Goal: Task Accomplishment & Management: Complete application form

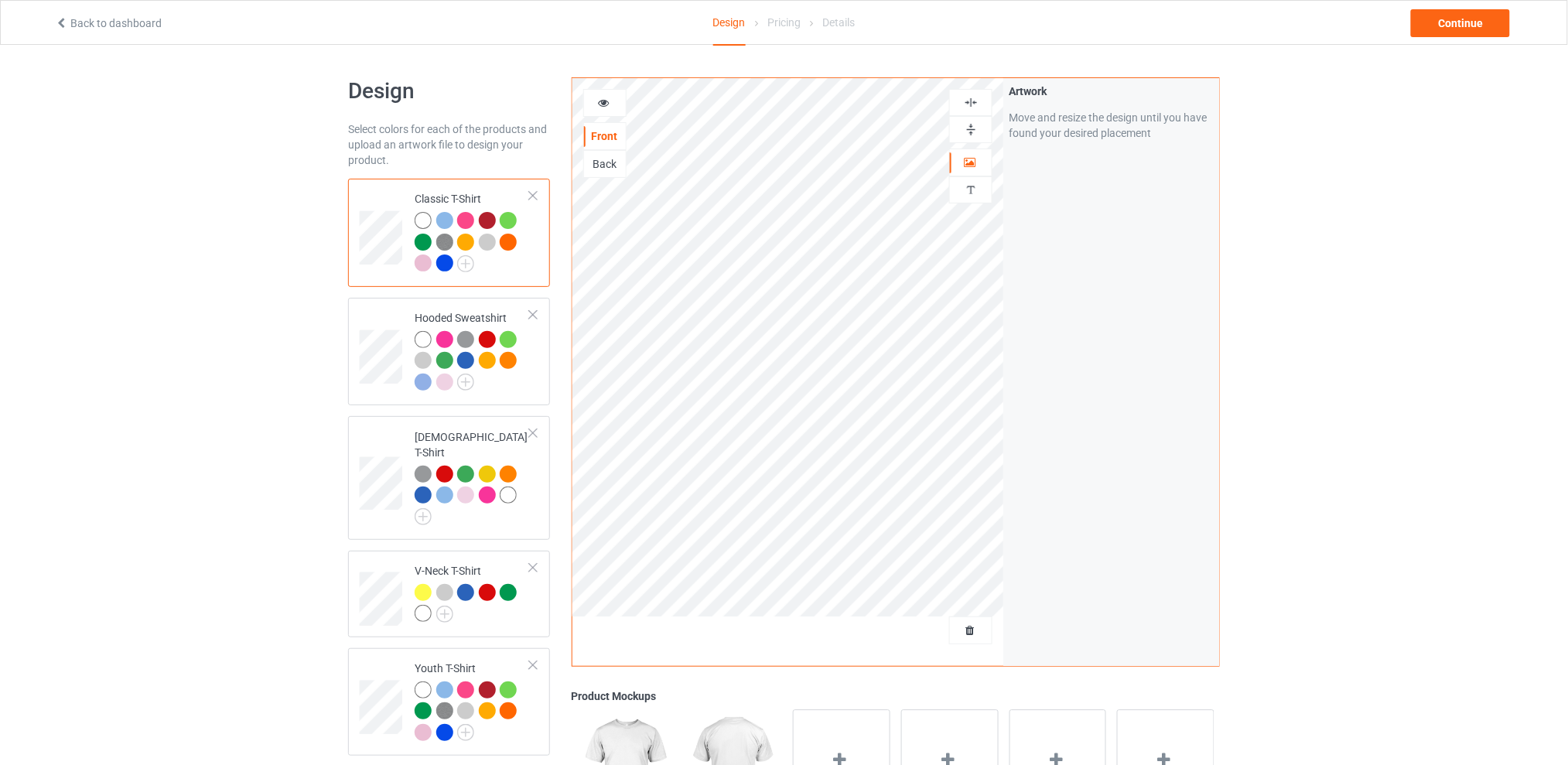
click at [970, 620] on div at bounding box center [970, 630] width 43 height 28
click at [975, 629] on span "Delete all designs" at bounding box center [935, 630] width 82 height 13
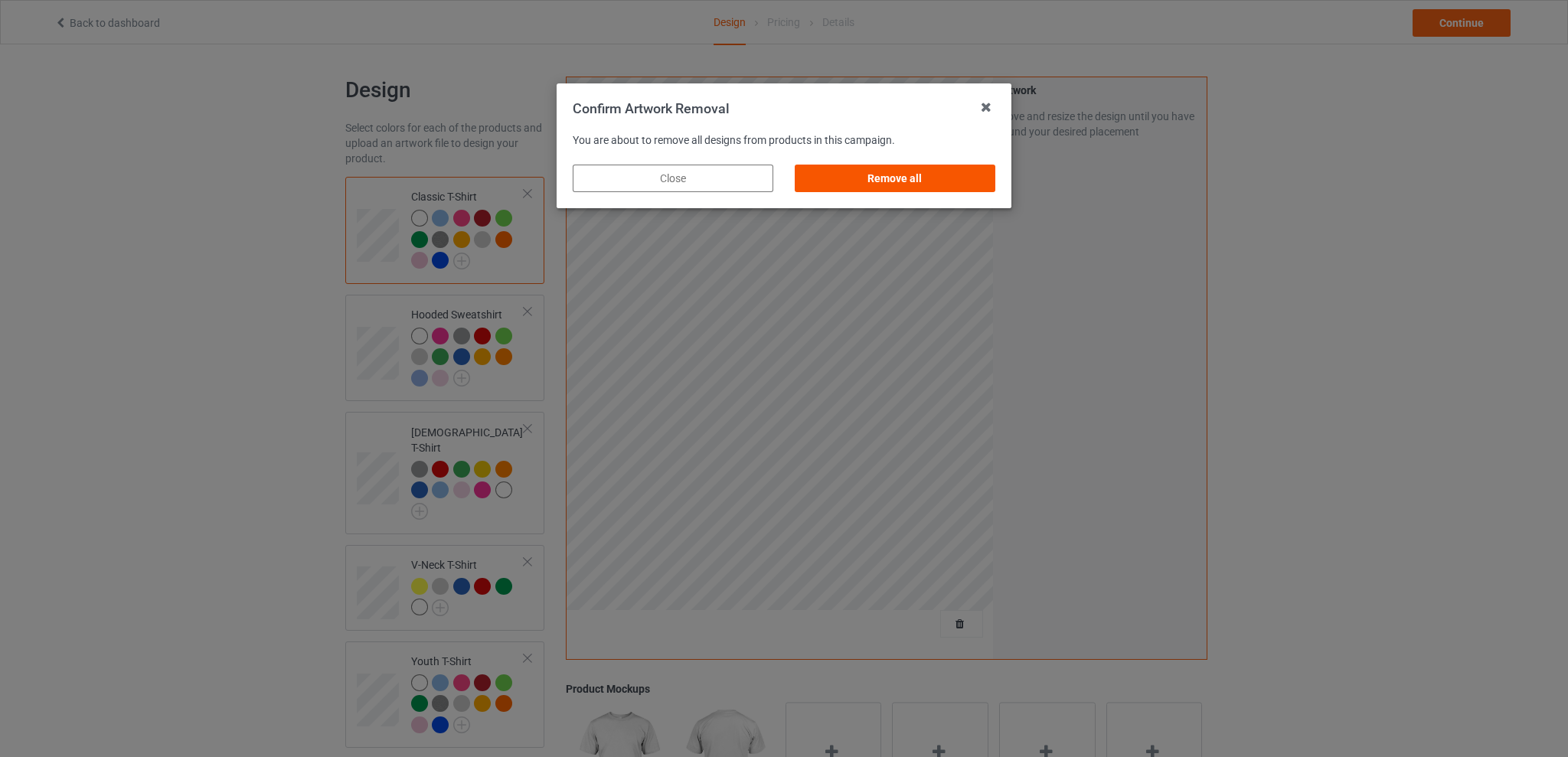
click at [926, 175] on div "Remove all" at bounding box center [895, 178] width 201 height 28
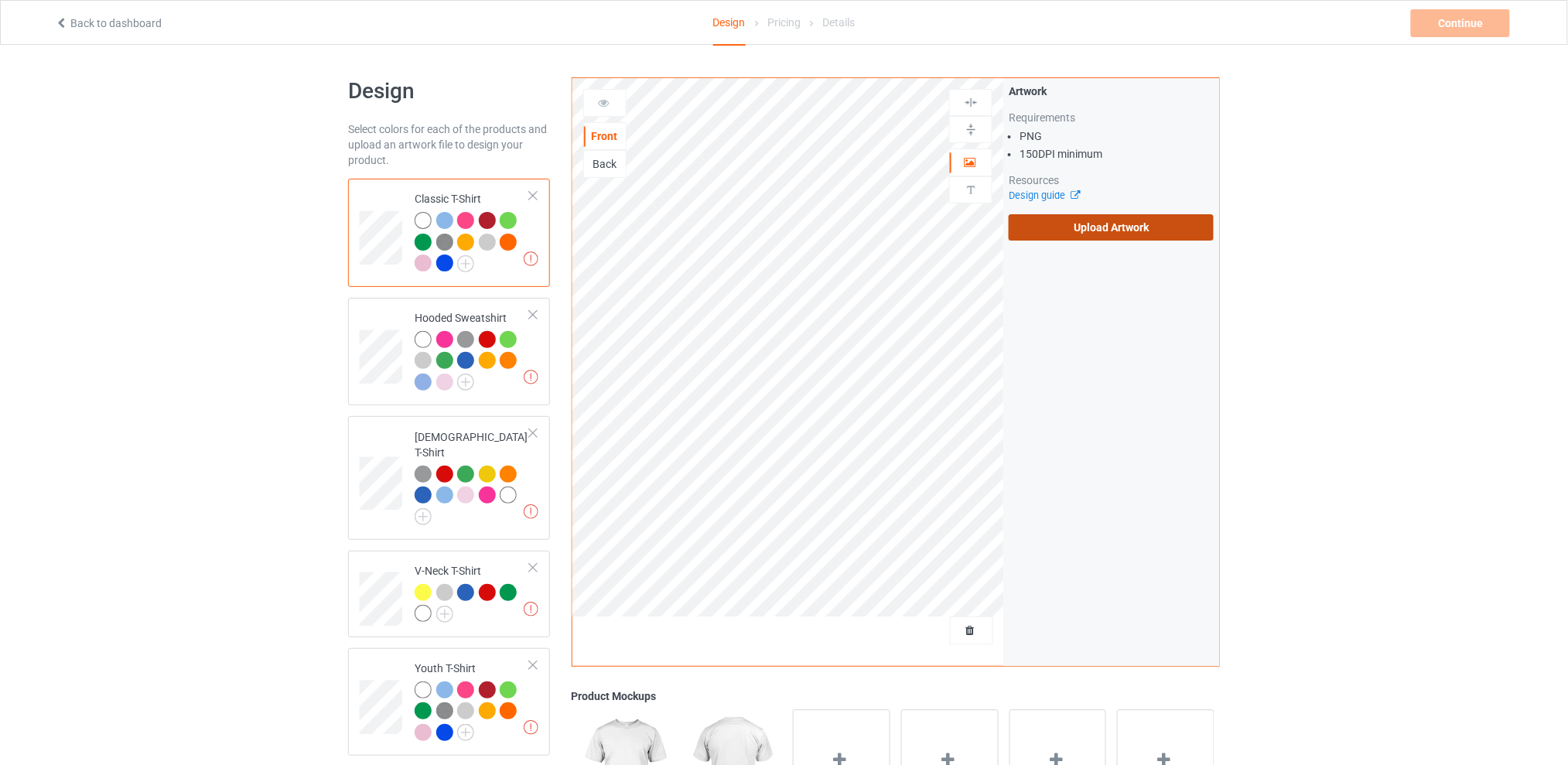
click at [1083, 228] on label "Upload Artwork" at bounding box center [1111, 227] width 205 height 26
click at [0, 0] on input "Upload Artwork" at bounding box center [0, 0] width 0 height 0
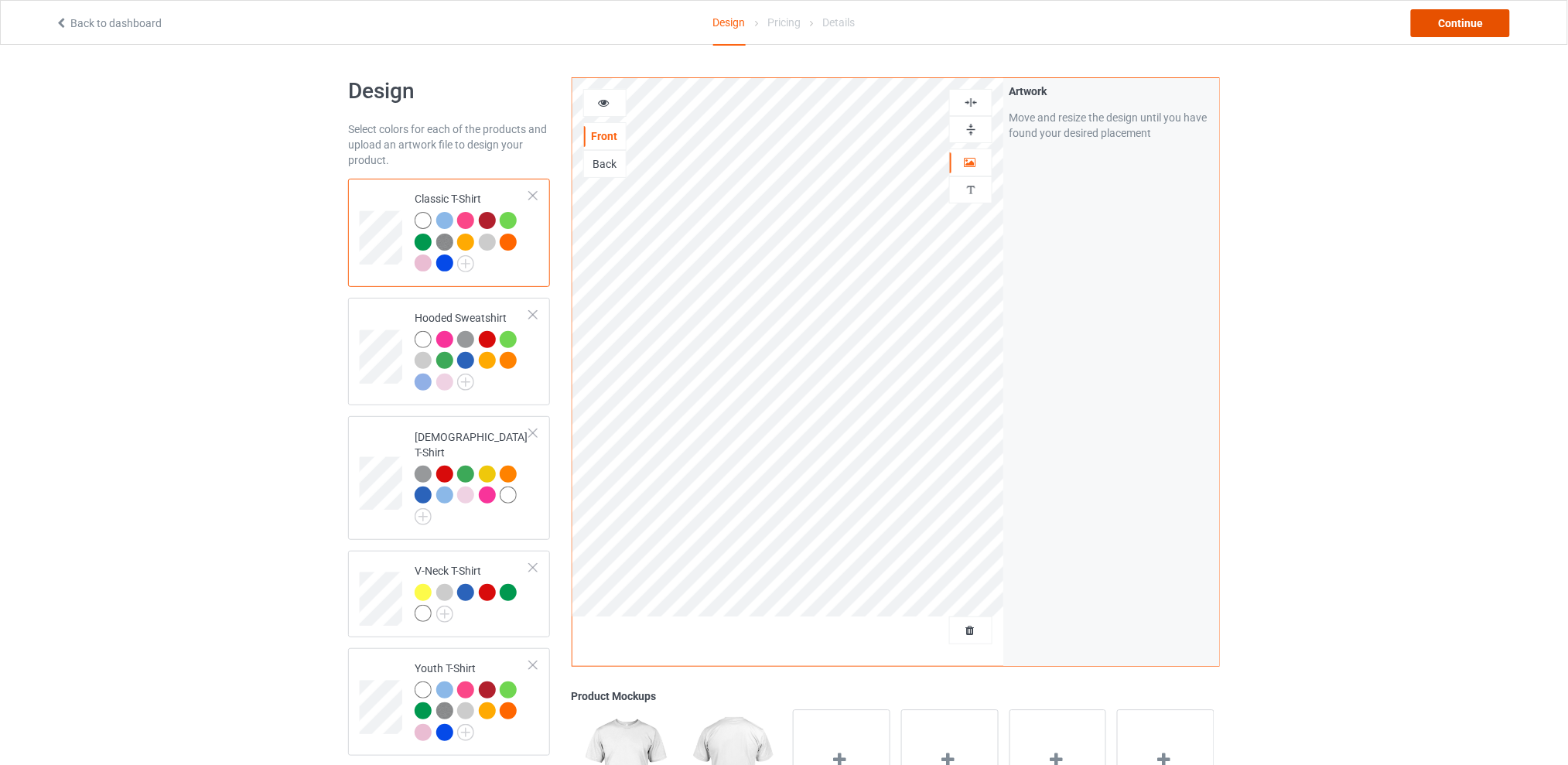
click at [1443, 24] on div "Continue" at bounding box center [1461, 23] width 99 height 28
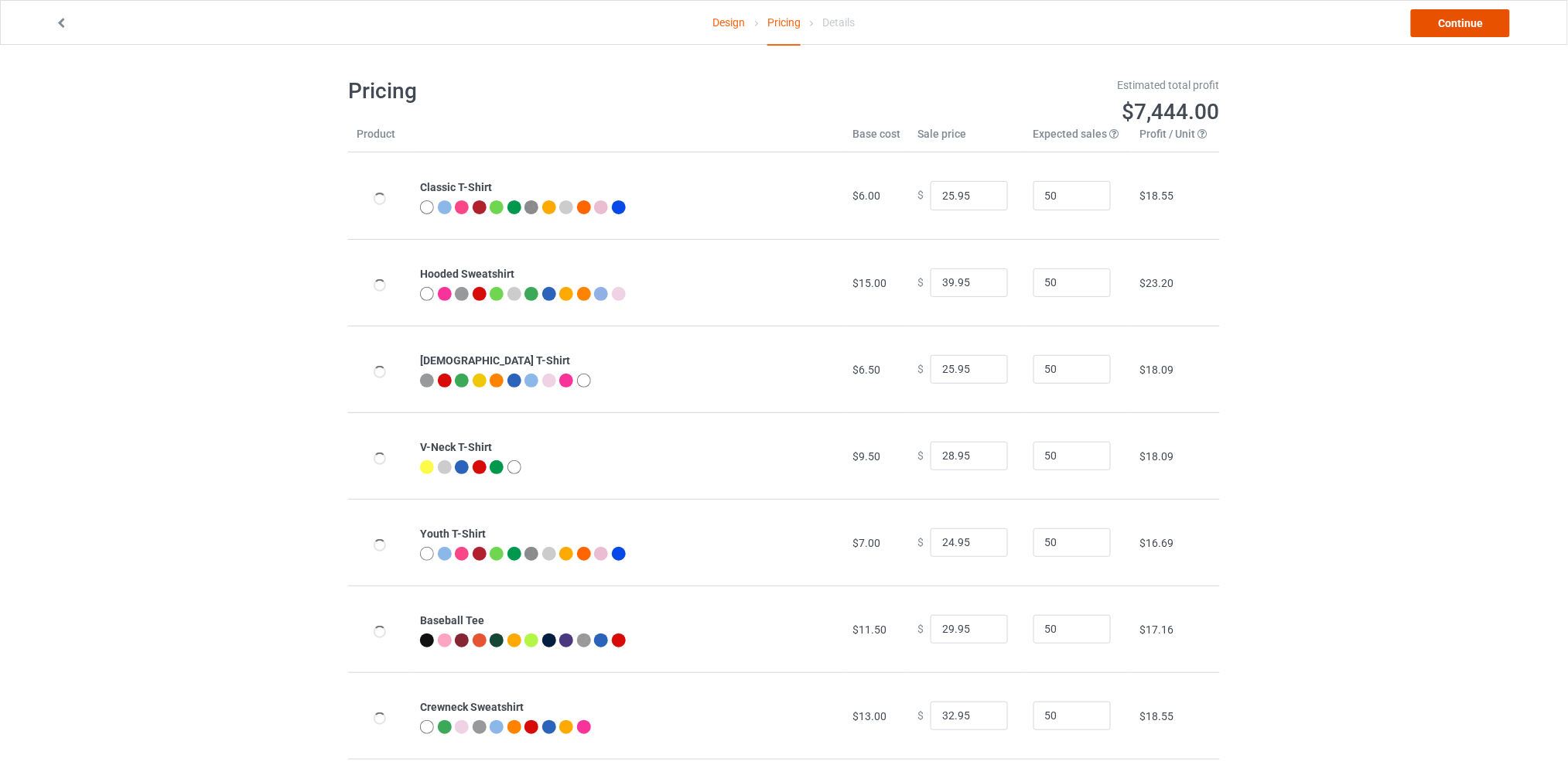
click at [1450, 23] on link "Continue" at bounding box center [1461, 23] width 99 height 28
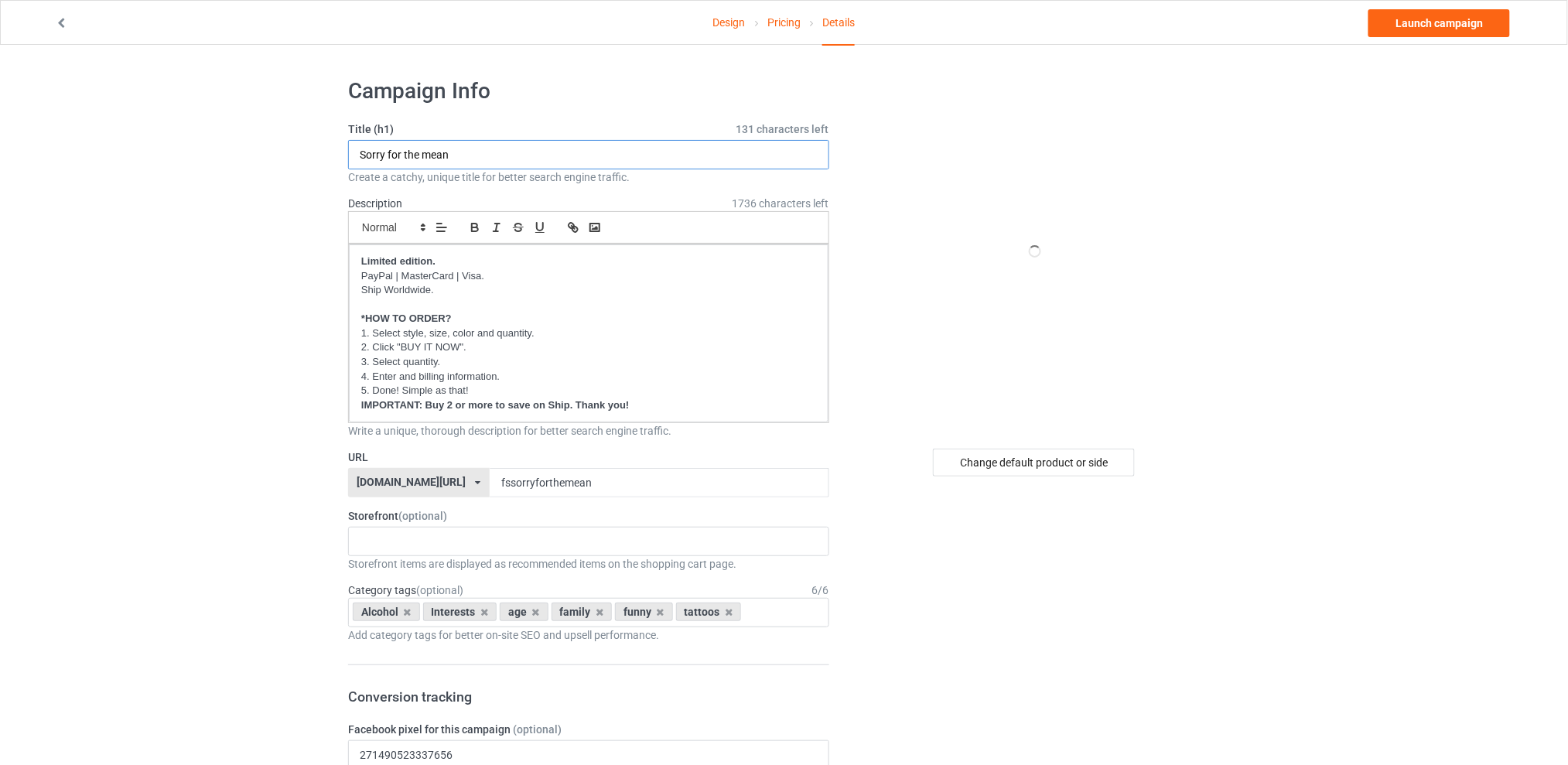
drag, startPoint x: 504, startPoint y: 154, endPoint x: 169, endPoint y: 159, distance: 335.0
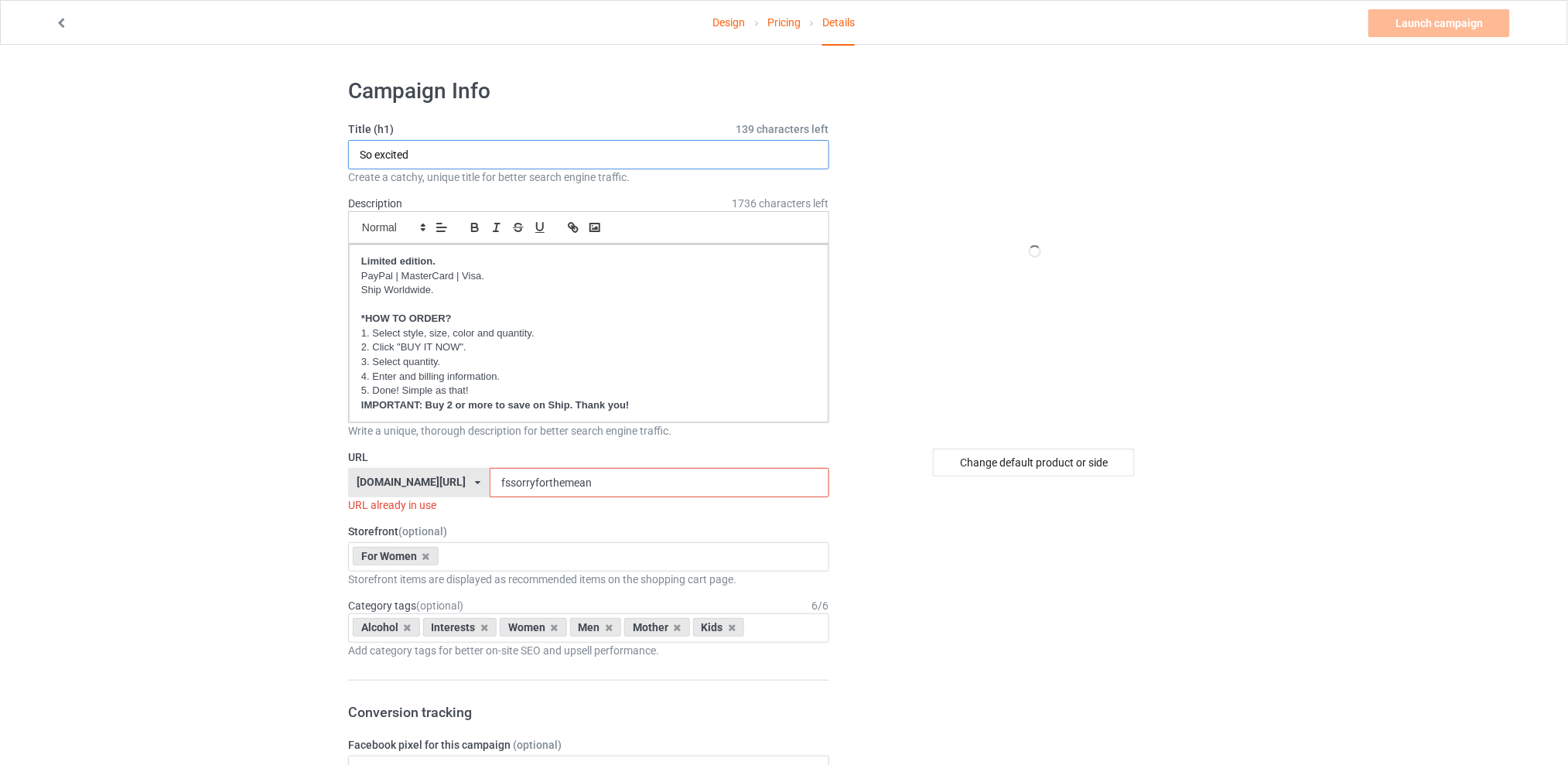
type input "So excited"
drag, startPoint x: 631, startPoint y: 481, endPoint x: 431, endPoint y: 481, distance: 200.0
click at [431, 481] on div "[DOMAIN_NAME][URL] [DOMAIN_NAME][URL] [DOMAIN_NAME][URL] [DOMAIN_NAME][URL] 5d7…" at bounding box center [588, 483] width 481 height 29
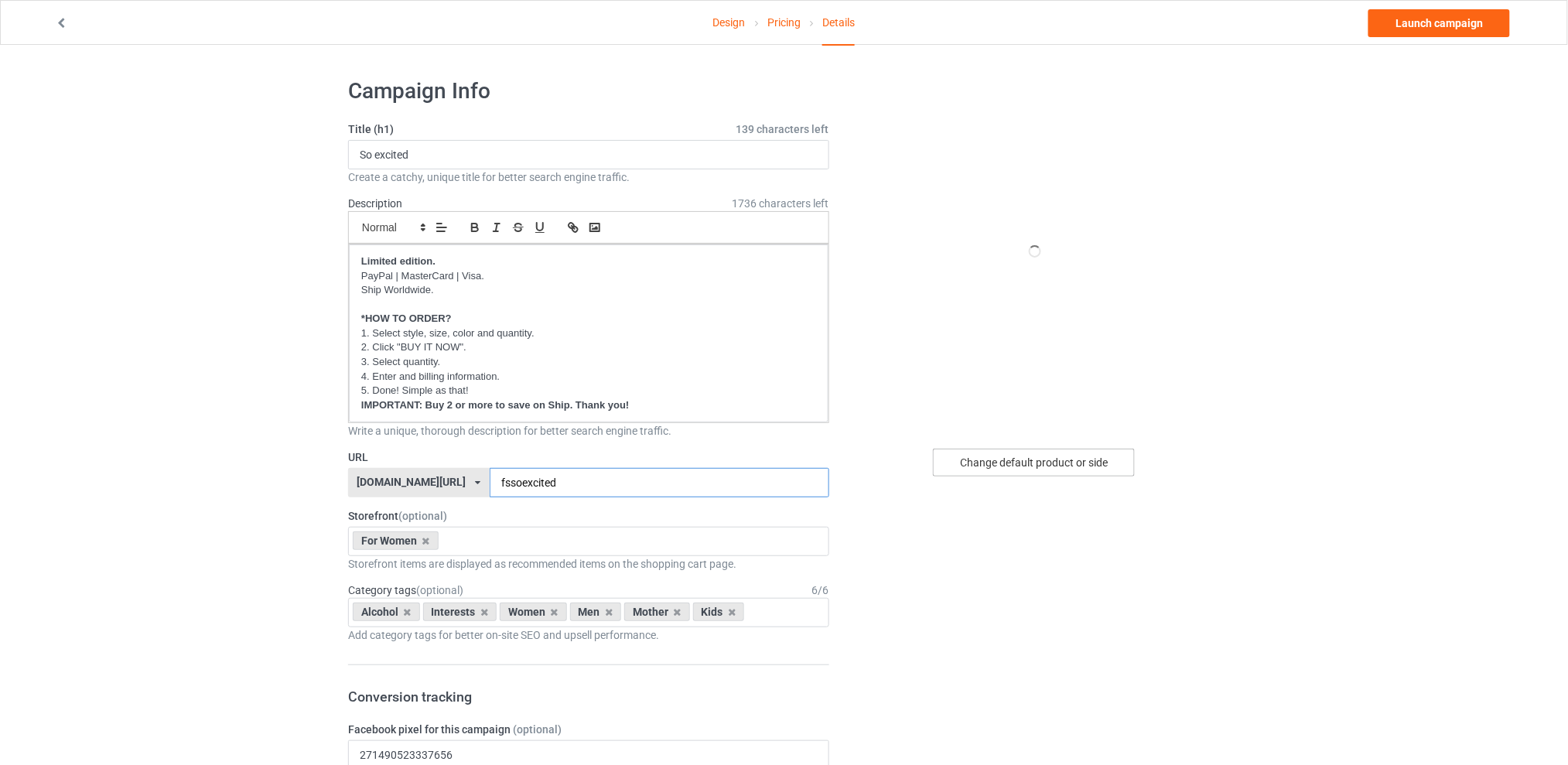
type input "fssoexcited"
click at [982, 465] on div "Change default product or side" at bounding box center [1033, 462] width 202 height 28
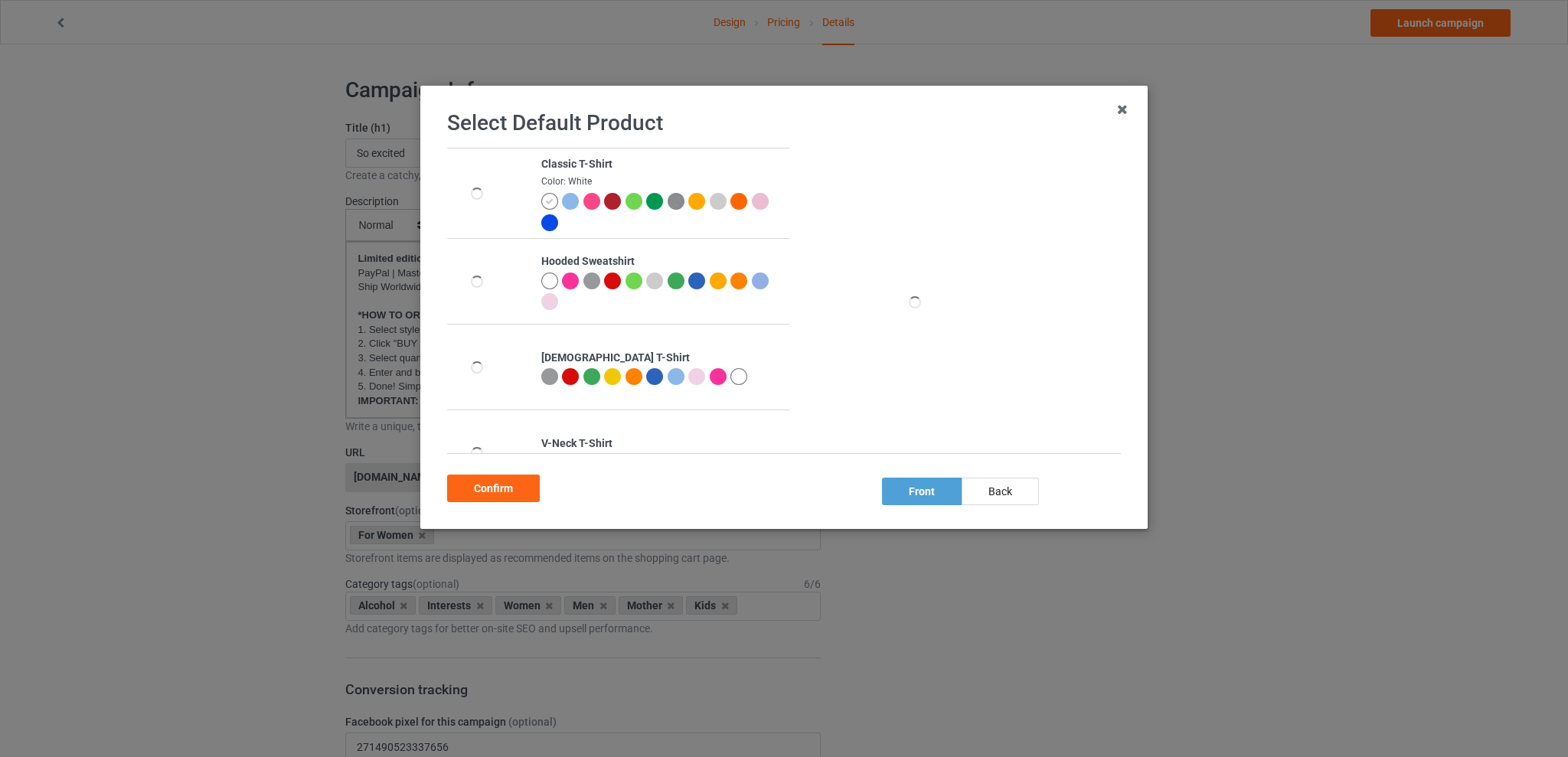
click at [589, 202] on div at bounding box center [592, 202] width 17 height 17
click at [503, 488] on div "Confirm" at bounding box center [494, 488] width 93 height 28
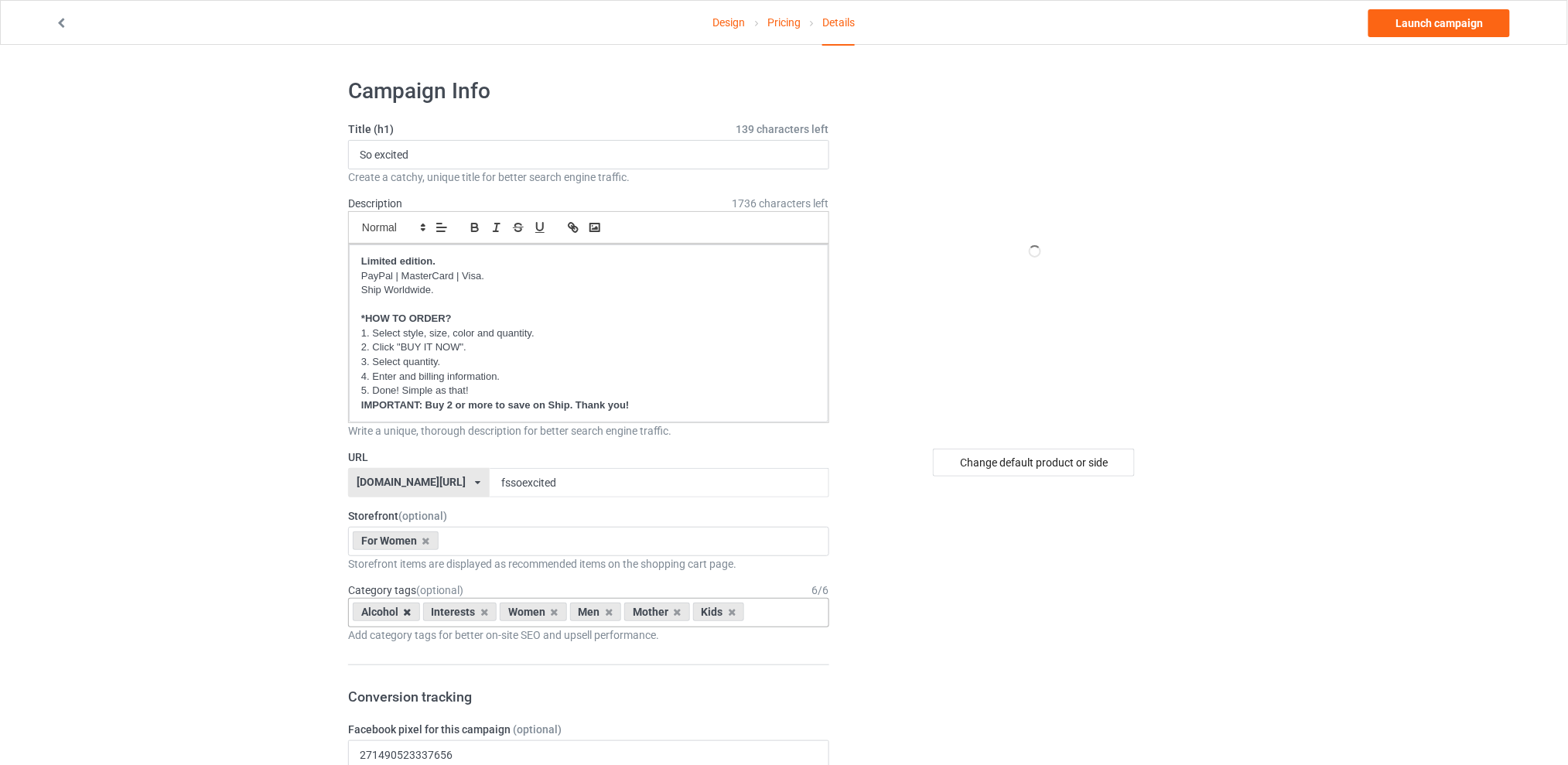
click at [406, 612] on icon at bounding box center [408, 612] width 8 height 10
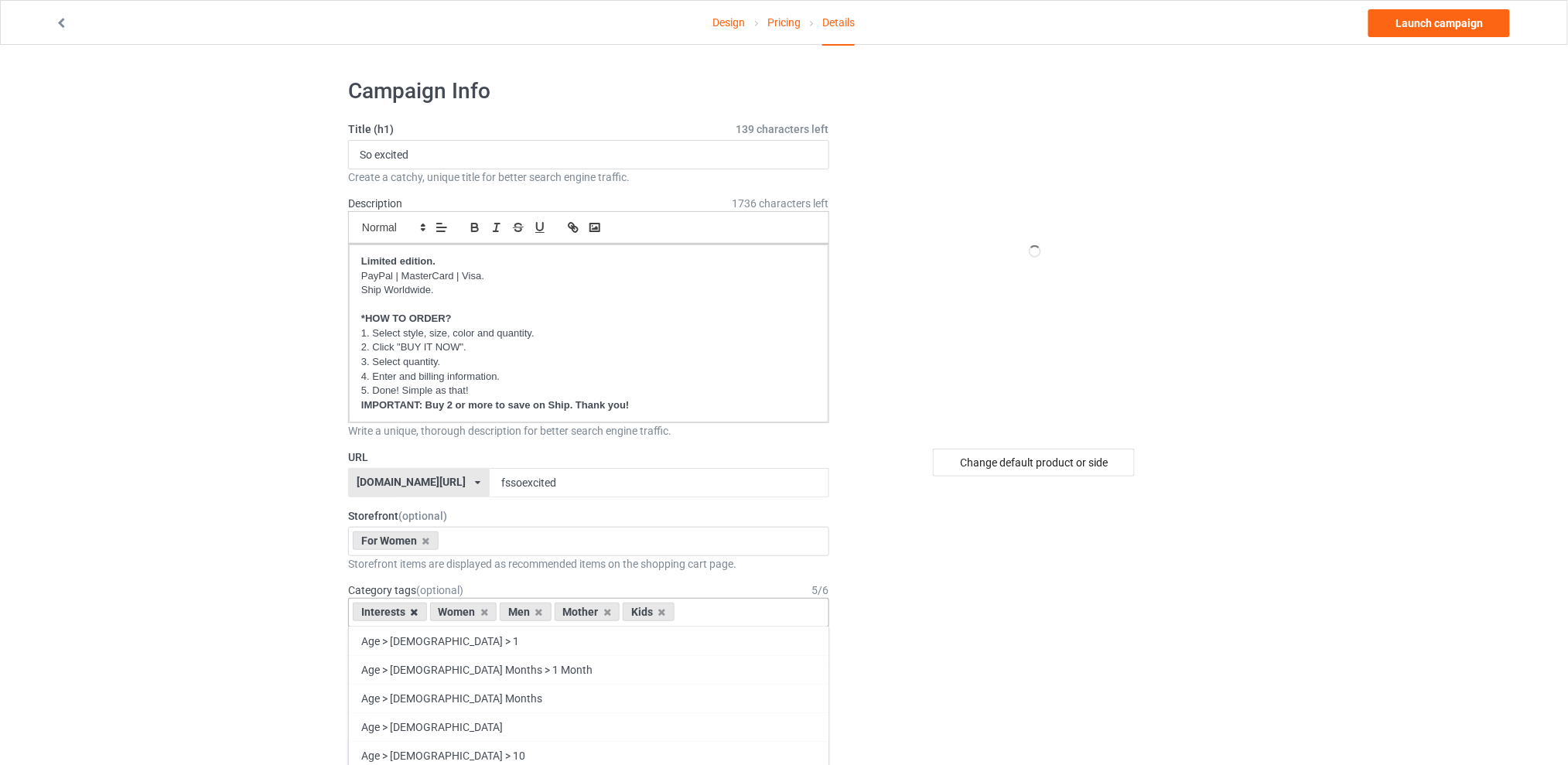
click at [415, 610] on icon at bounding box center [414, 612] width 8 height 10
click at [464, 612] on icon at bounding box center [461, 612] width 8 height 10
click at [472, 611] on icon at bounding box center [475, 612] width 8 height 10
click at [462, 612] on icon at bounding box center [461, 612] width 8 height 10
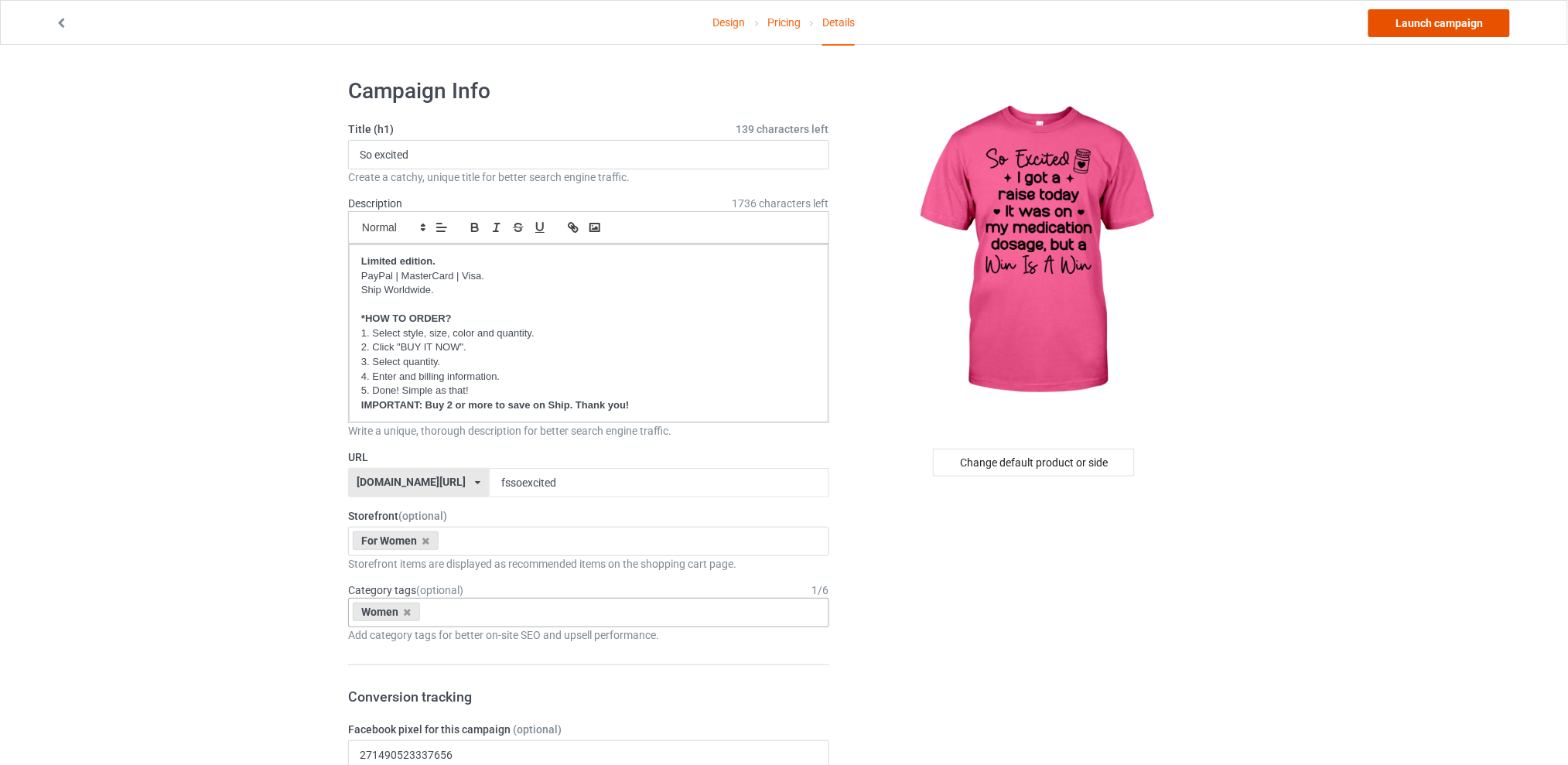
click at [1416, 21] on link "Launch campaign" at bounding box center [1439, 23] width 142 height 28
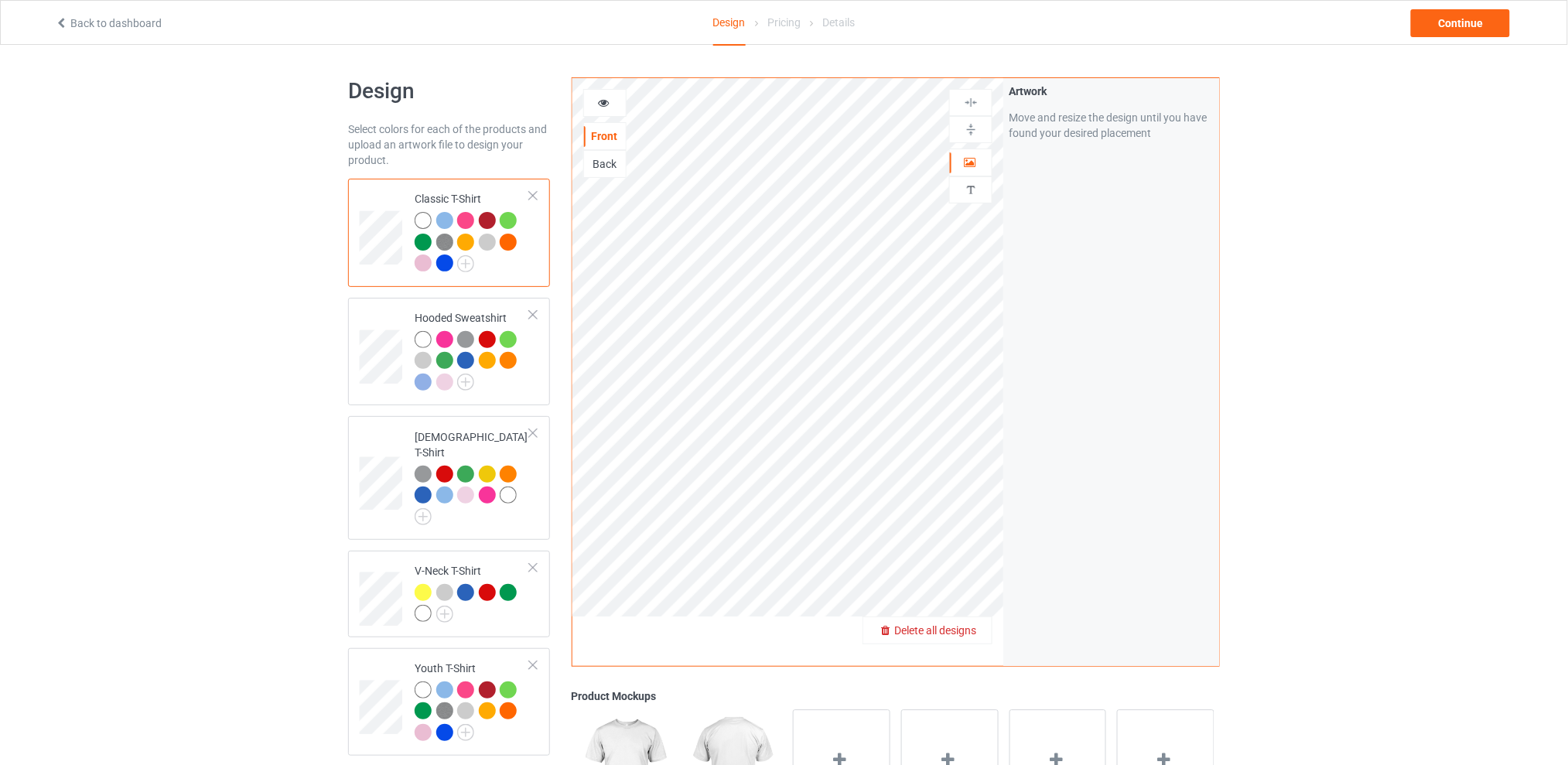
click at [974, 635] on span "Delete all designs" at bounding box center [935, 630] width 82 height 13
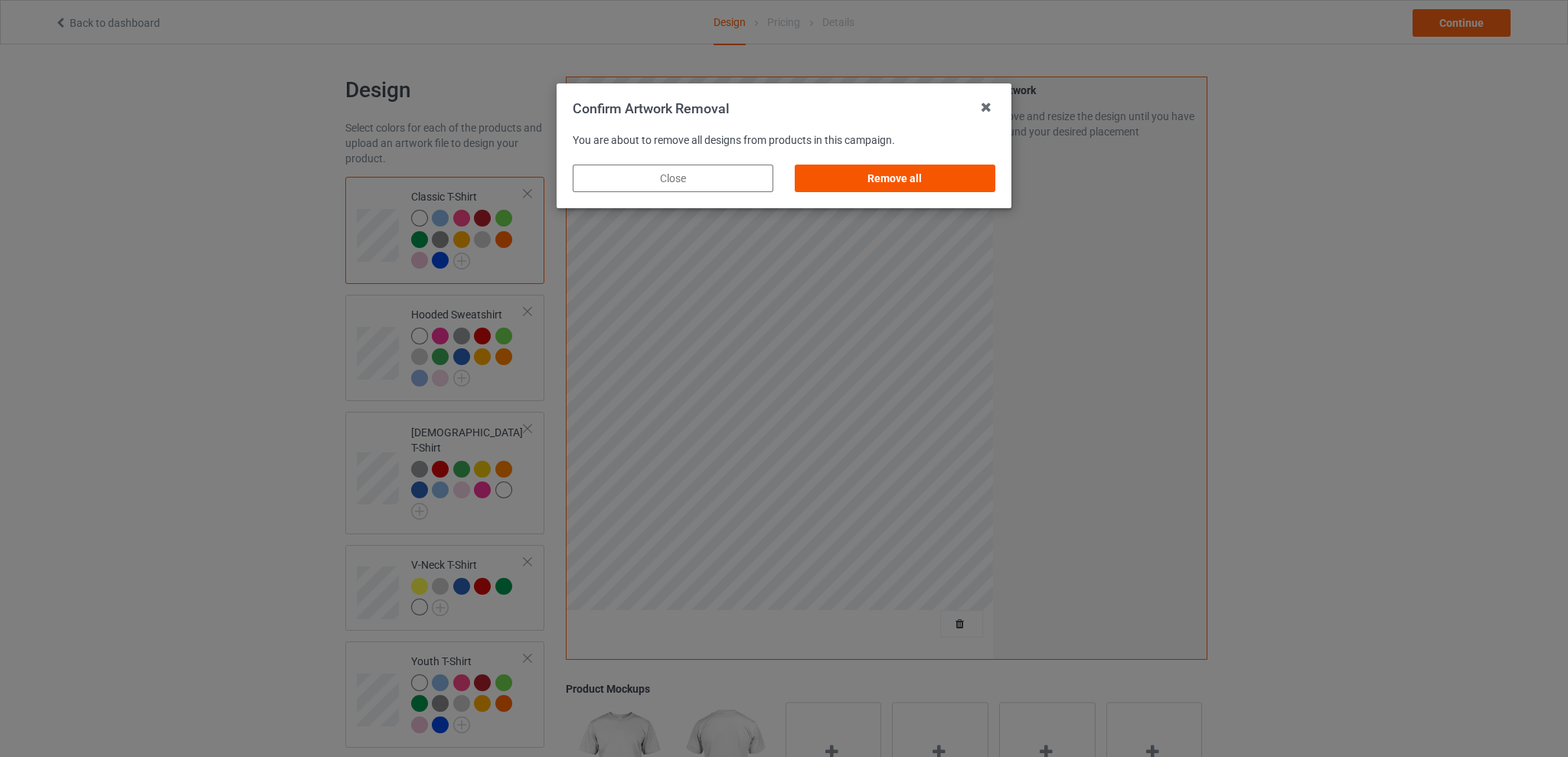
click at [901, 182] on div "Remove all" at bounding box center [895, 178] width 201 height 28
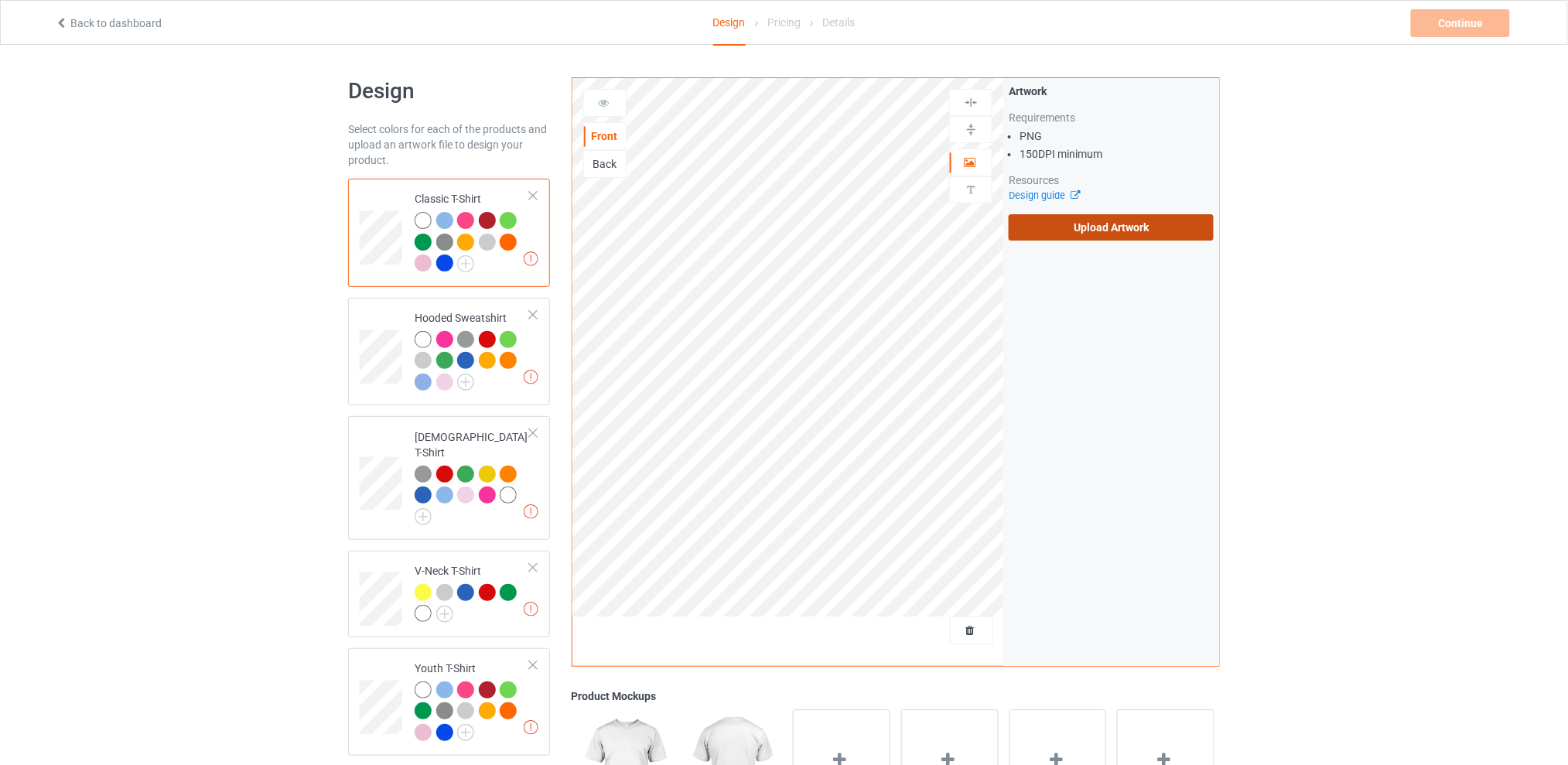
click at [1078, 235] on label "Upload Artwork" at bounding box center [1111, 227] width 205 height 26
click at [0, 0] on input "Upload Artwork" at bounding box center [0, 0] width 0 height 0
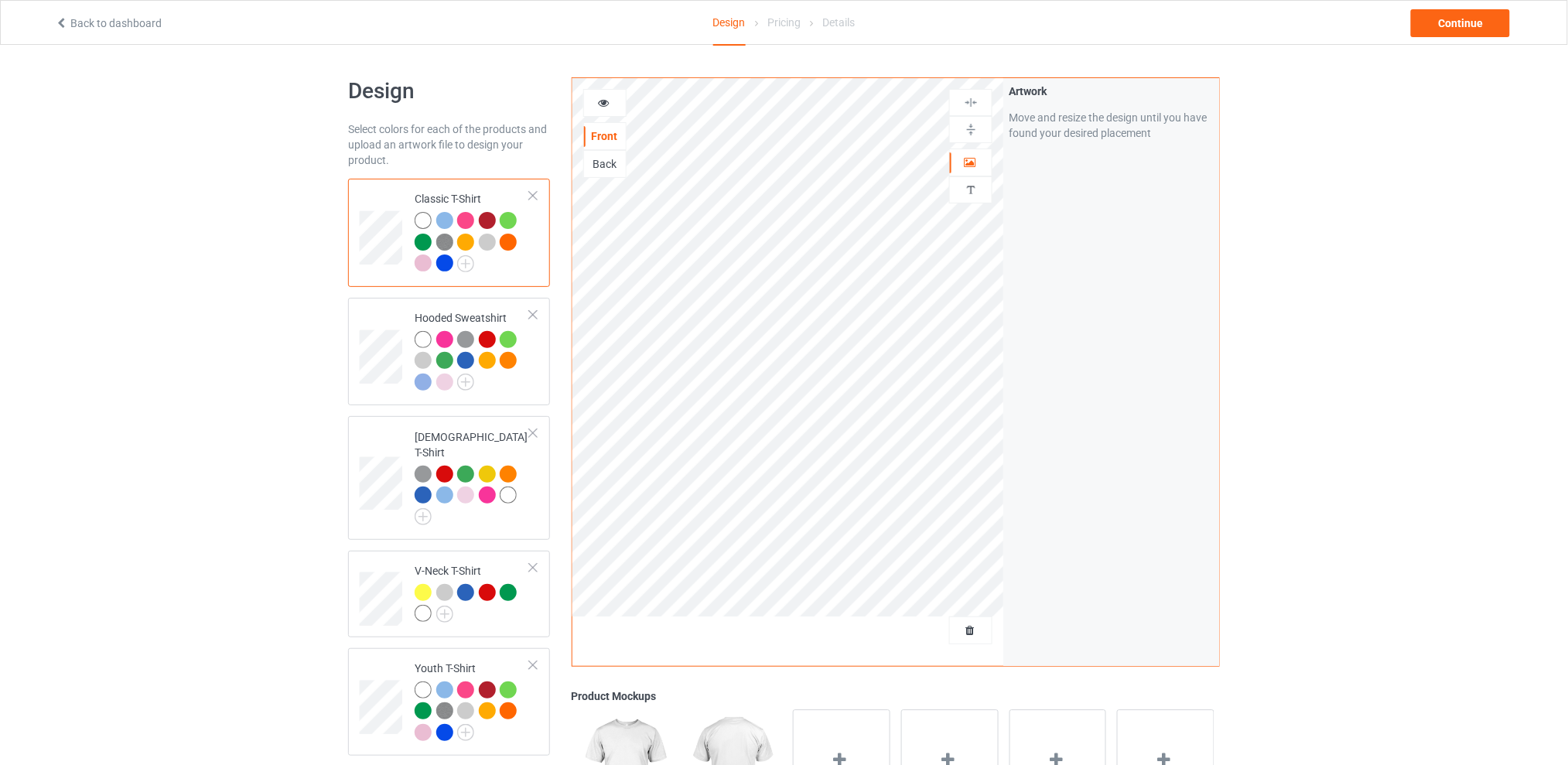
scroll to position [206, 0]
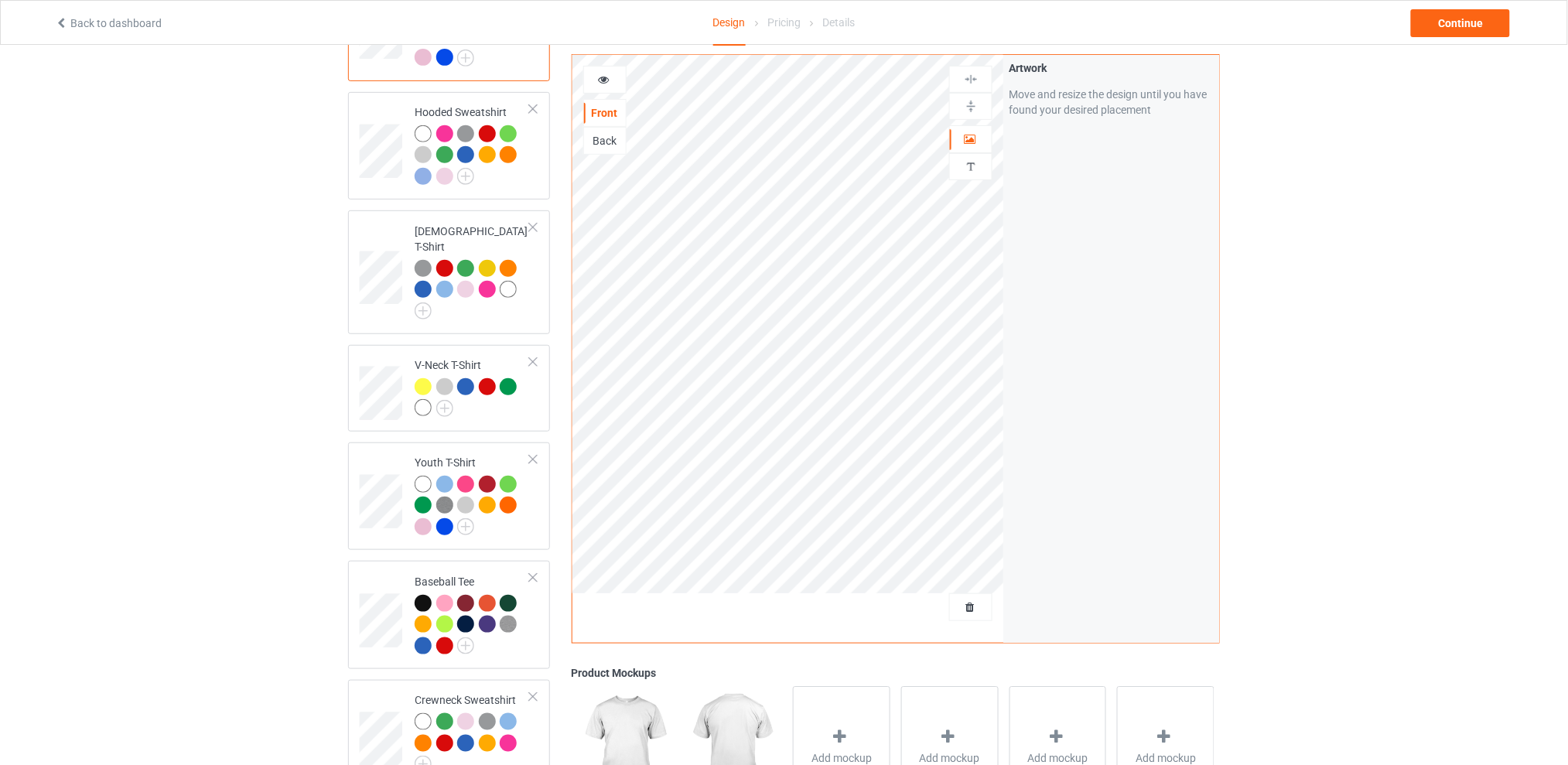
click at [252, 279] on div "Design Select colors for each of the products and upload an artwork file to des…" at bounding box center [784, 425] width 1568 height 1172
click at [1449, 16] on div "Continue" at bounding box center [1461, 23] width 99 height 28
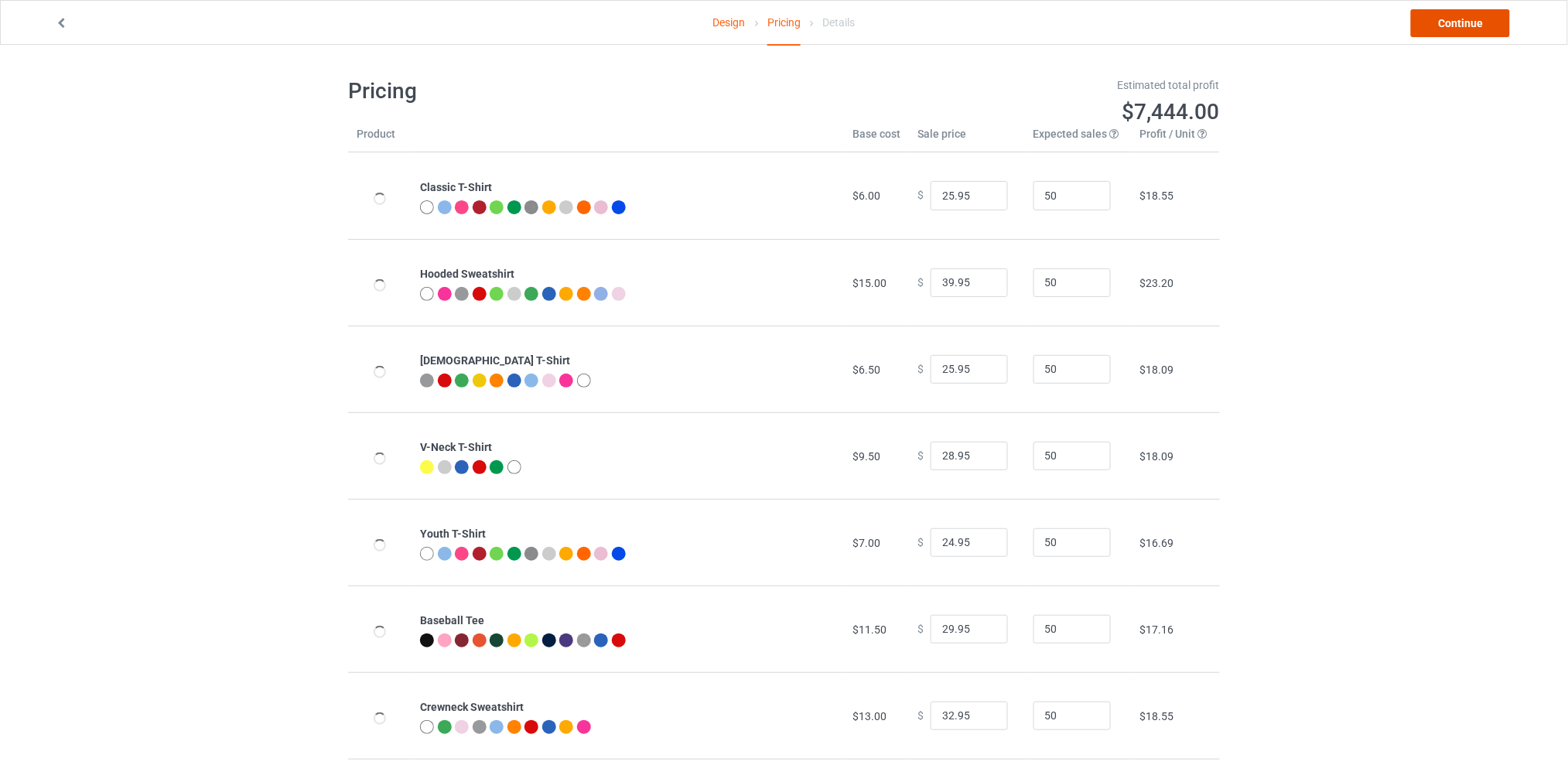
click at [1449, 16] on link "Continue" at bounding box center [1461, 23] width 99 height 28
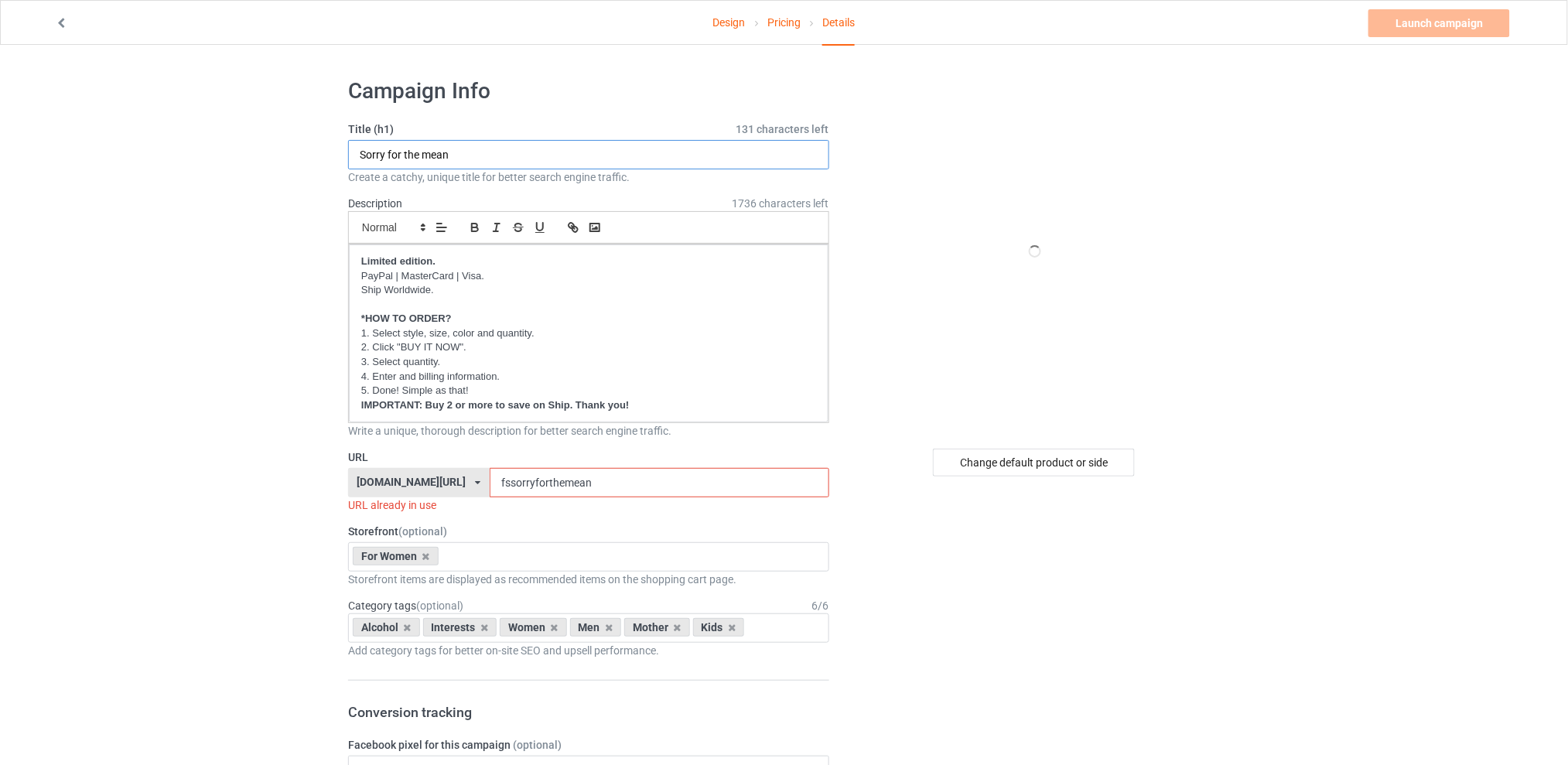
drag, startPoint x: 489, startPoint y: 154, endPoint x: 270, endPoint y: 154, distance: 219.0
type input "Why fight a b-tch"
drag, startPoint x: 636, startPoint y: 479, endPoint x: 494, endPoint y: 484, distance: 142.1
click at [494, 484] on div "[DOMAIN_NAME][URL] [DOMAIN_NAME][URL] [DOMAIN_NAME][URL] [DOMAIN_NAME][URL] 5d7…" at bounding box center [588, 483] width 481 height 29
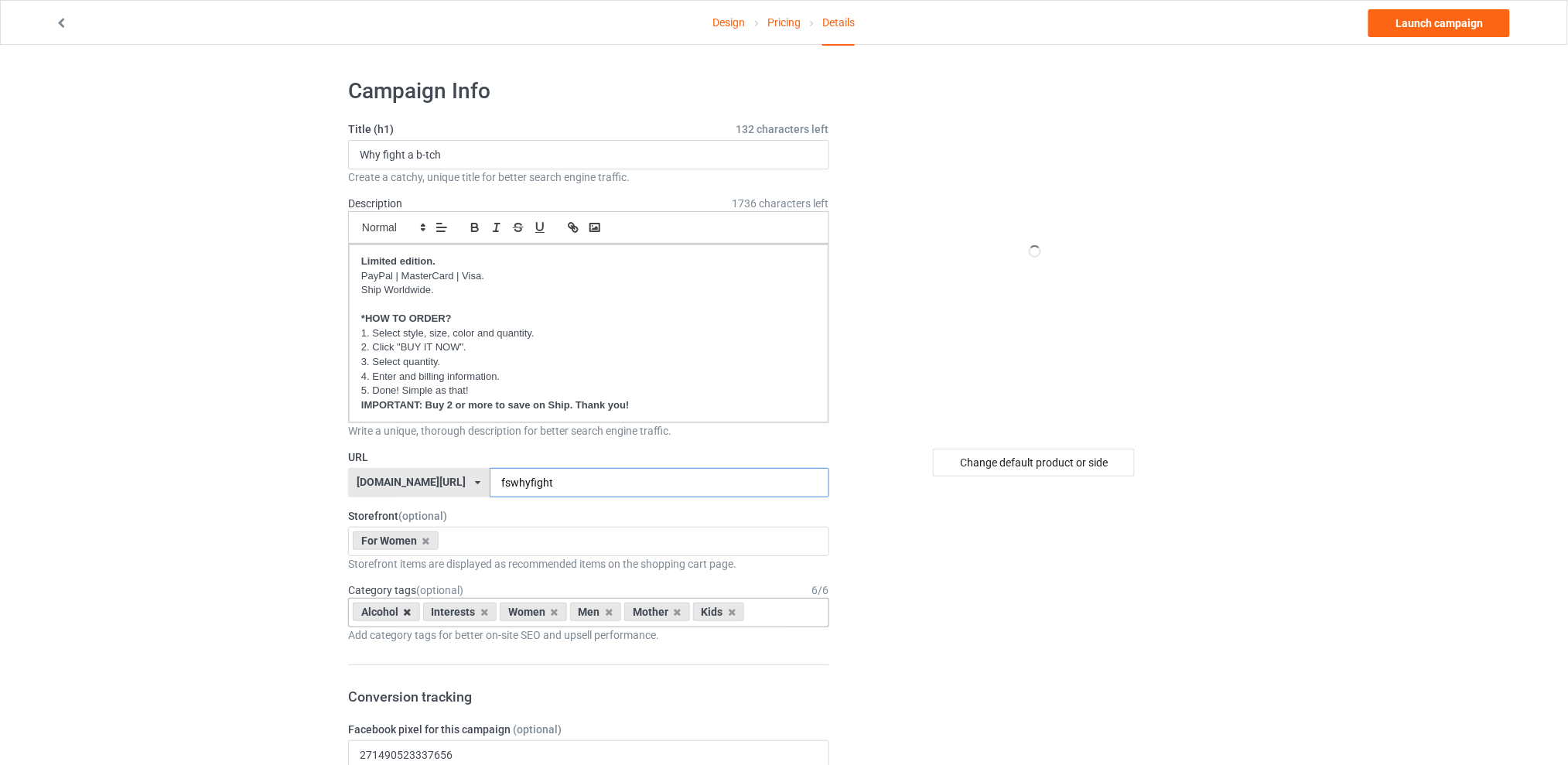
type input "fswhyfight"
click at [404, 612] on icon at bounding box center [408, 612] width 8 height 10
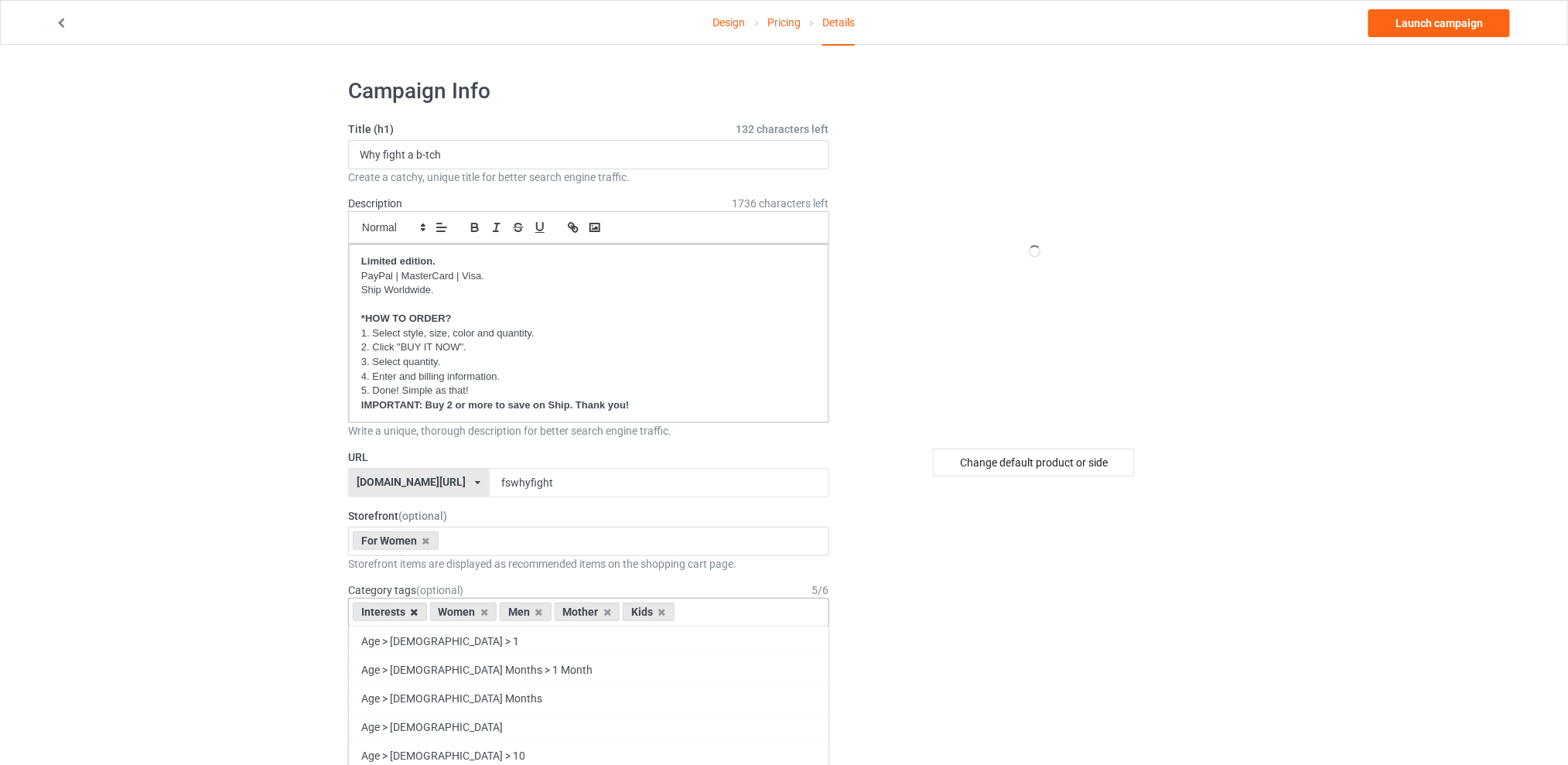
click at [414, 612] on icon at bounding box center [414, 612] width 8 height 10
click at [462, 613] on icon at bounding box center [461, 612] width 8 height 10
click at [462, 613] on div "Mother" at bounding box center [455, 612] width 66 height 19
click at [472, 612] on icon at bounding box center [475, 612] width 8 height 10
click at [462, 615] on icon at bounding box center [461, 612] width 8 height 10
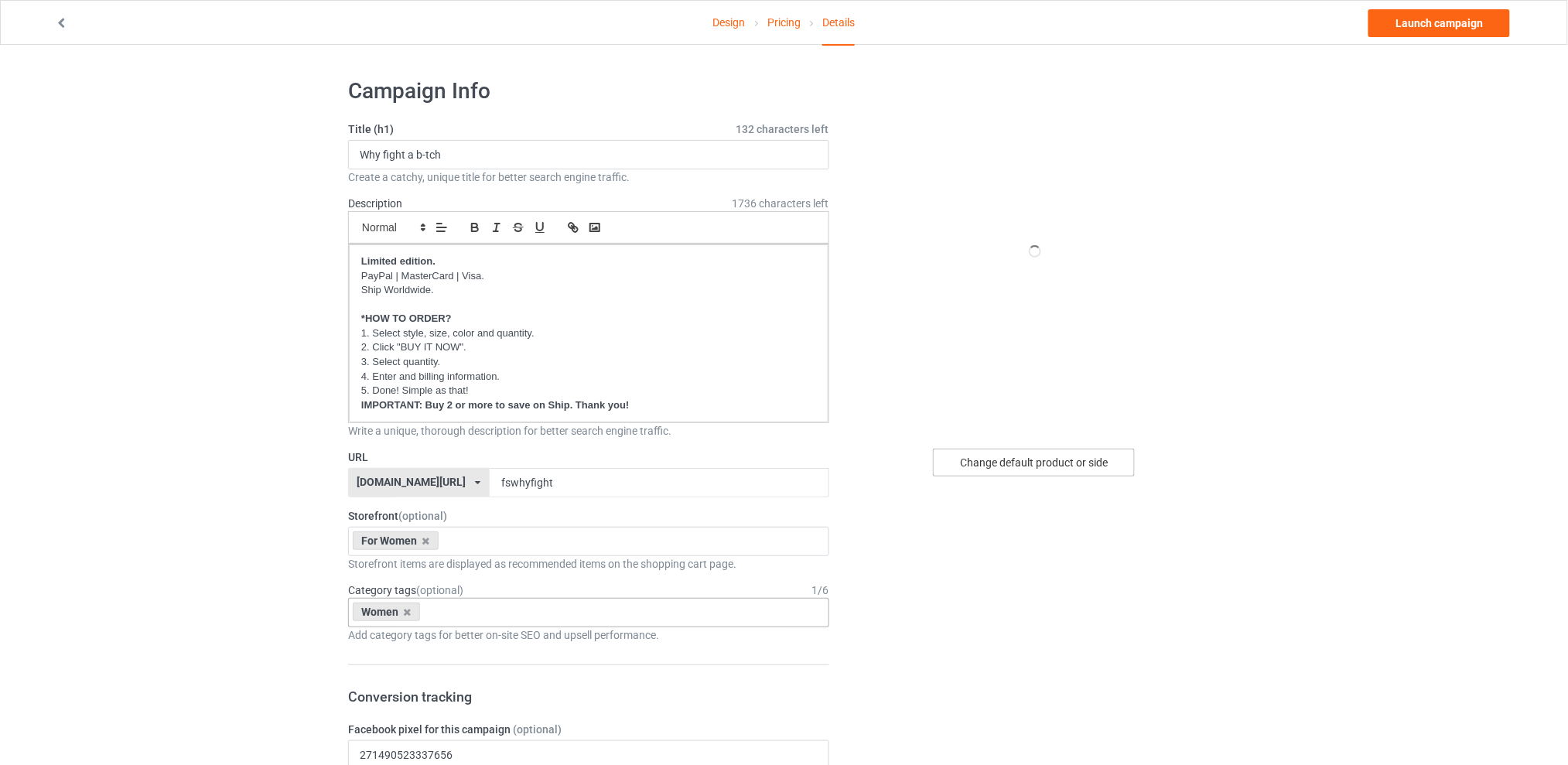
click at [987, 466] on div "Change default product or side" at bounding box center [1033, 462] width 202 height 28
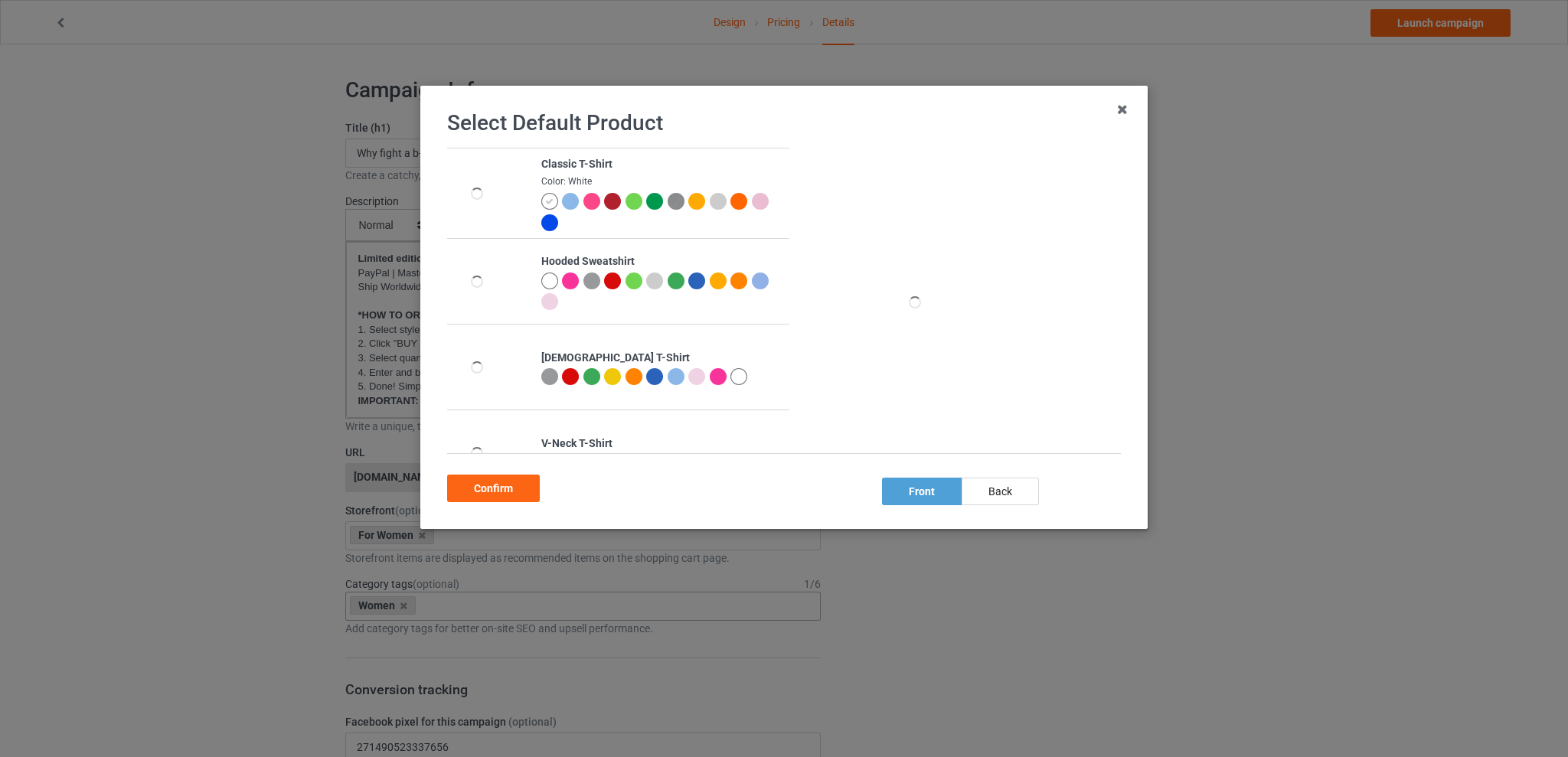
scroll to position [203, 0]
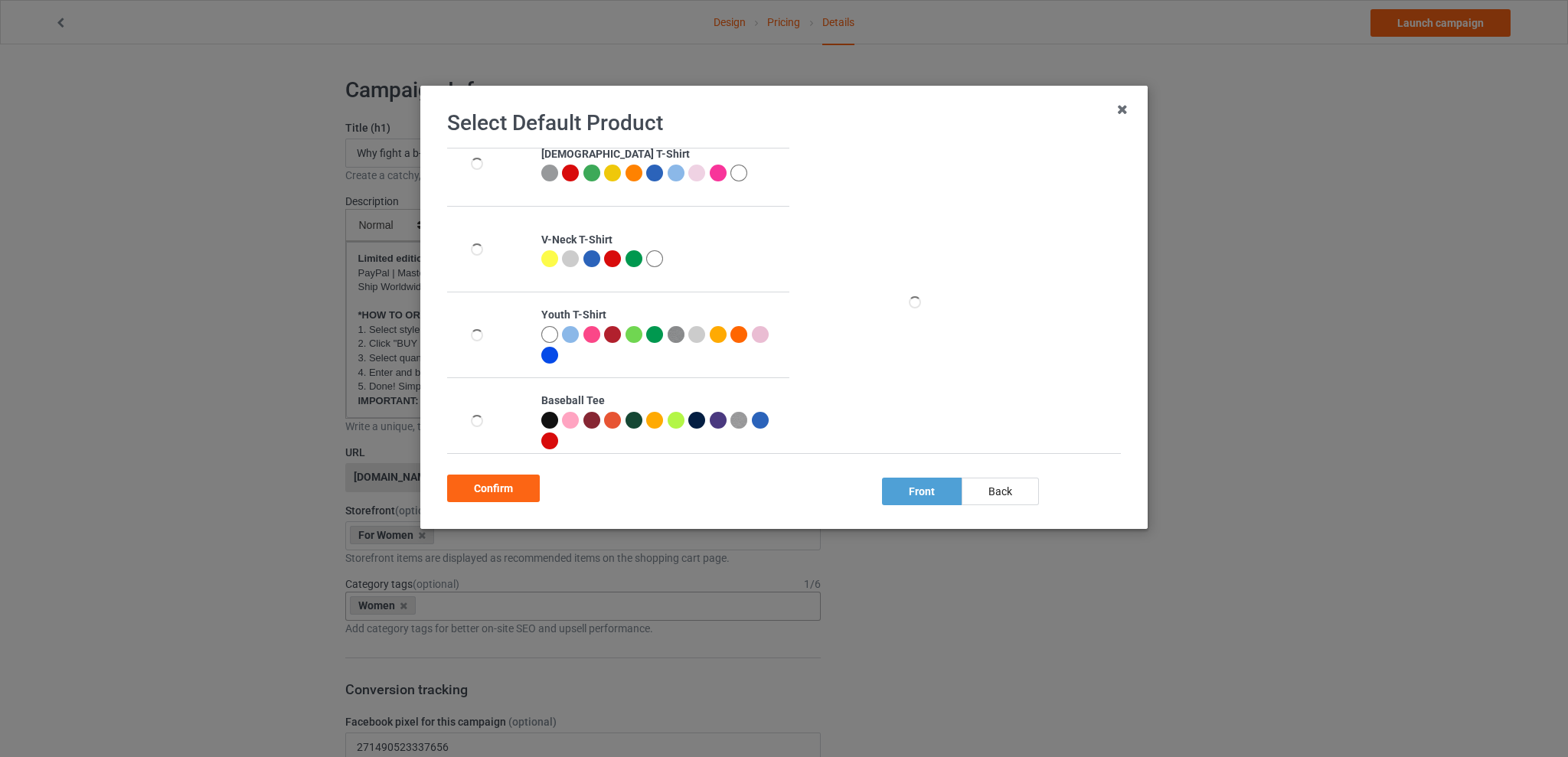
click at [669, 171] on div at bounding box center [676, 173] width 17 height 17
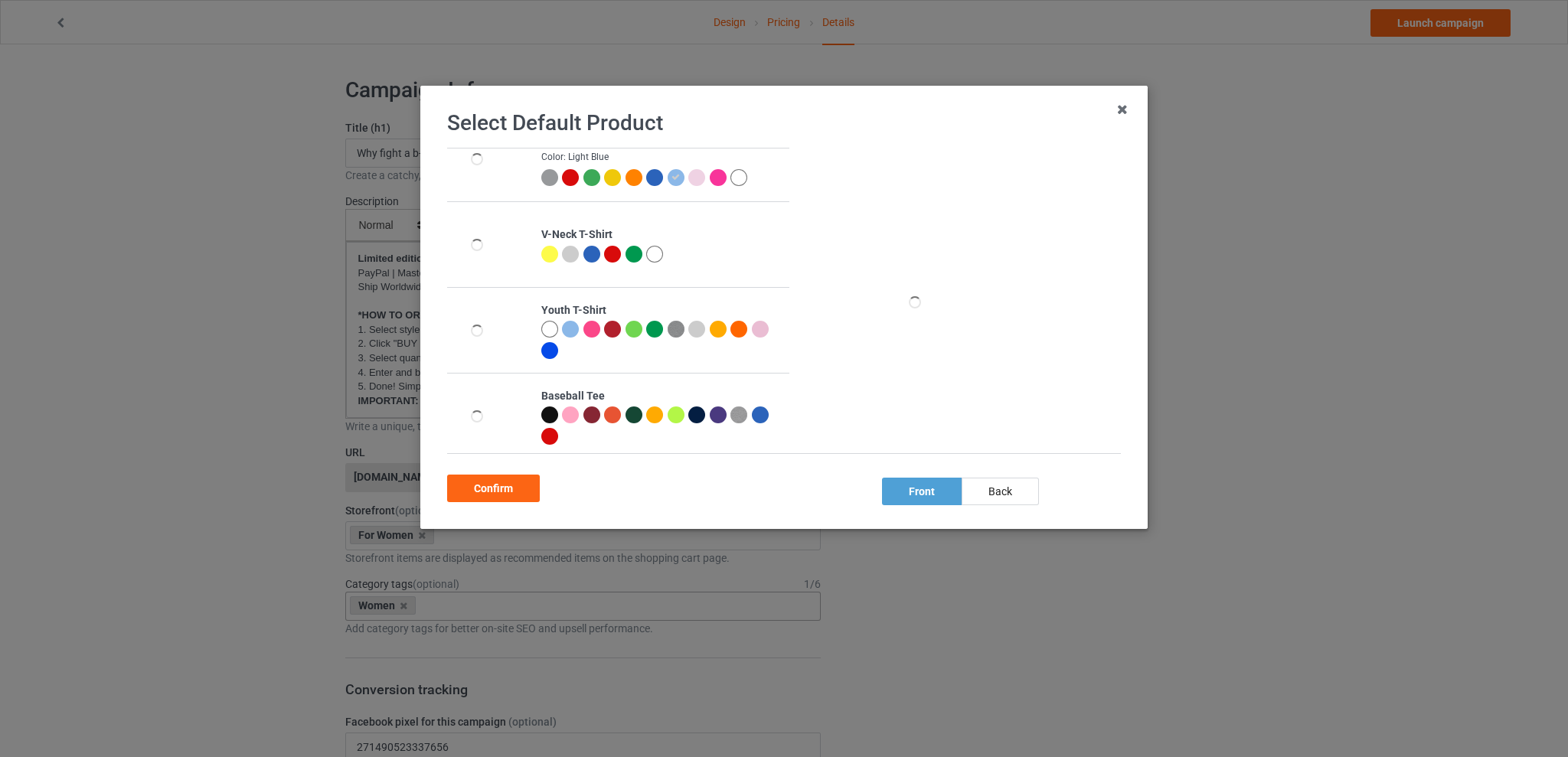
scroll to position [198, 0]
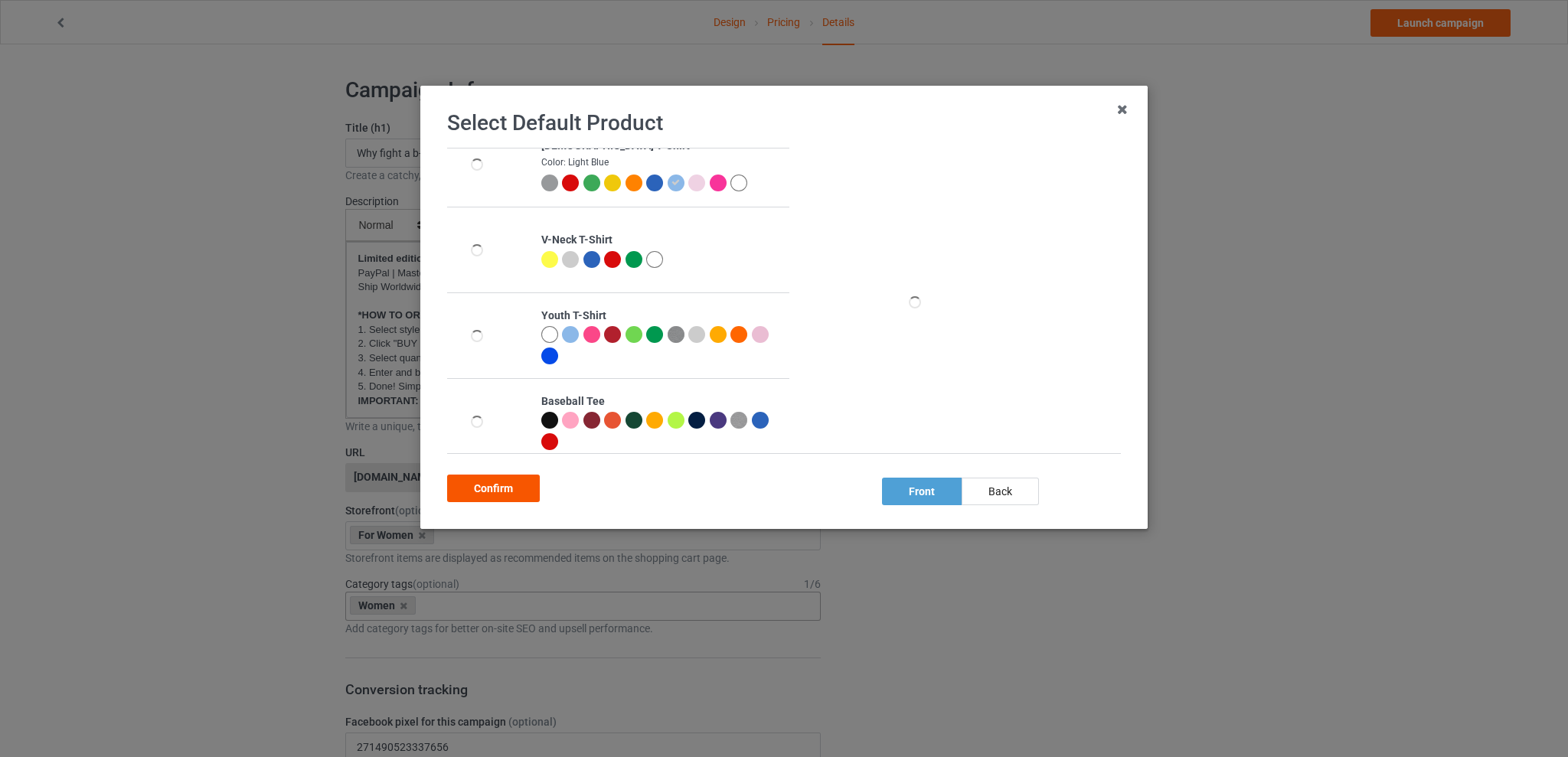
click at [490, 490] on div "Confirm" at bounding box center [494, 488] width 93 height 28
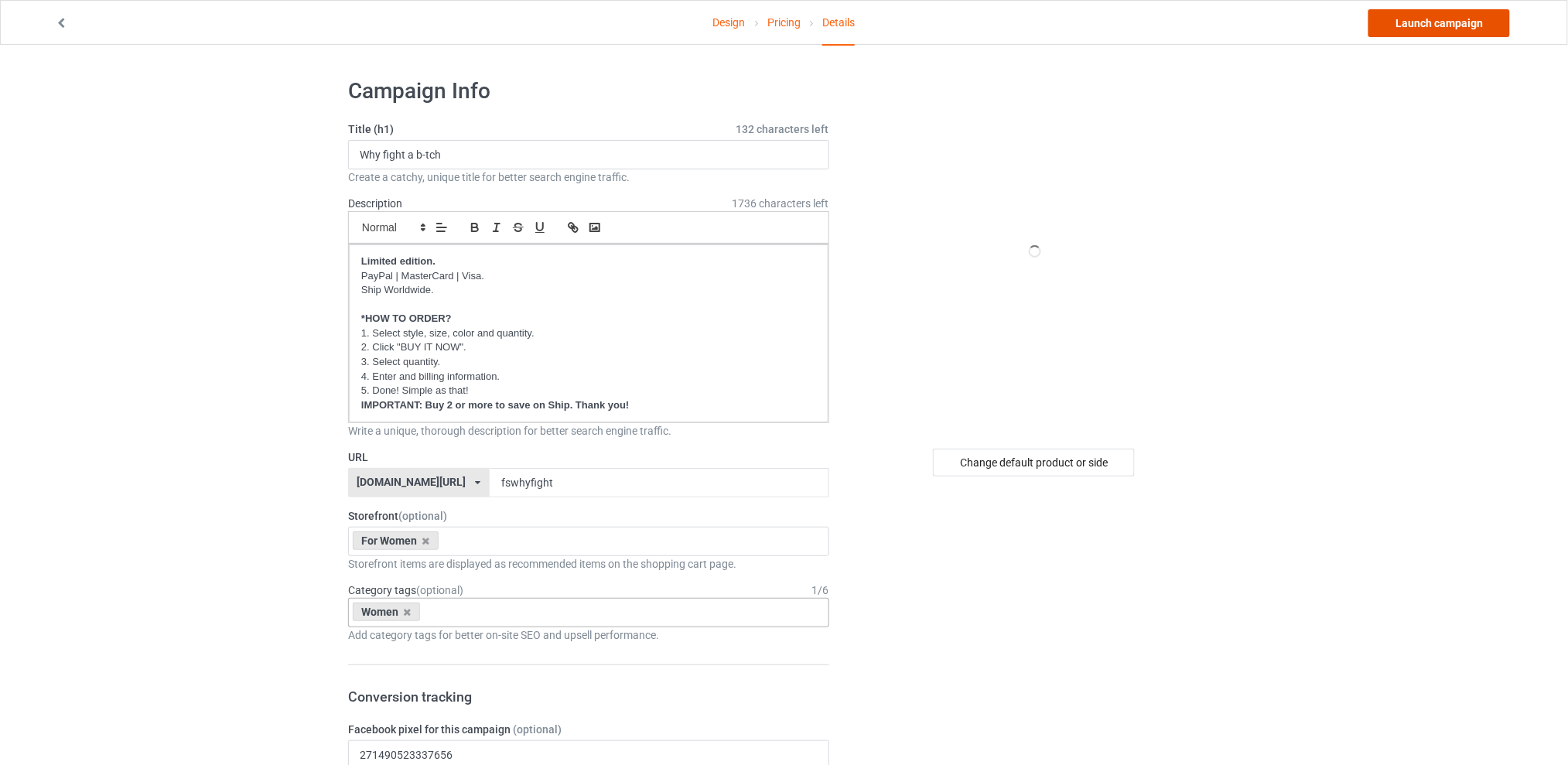
click at [1420, 14] on link "Launch campaign" at bounding box center [1439, 23] width 142 height 28
